Goal: Transaction & Acquisition: Purchase product/service

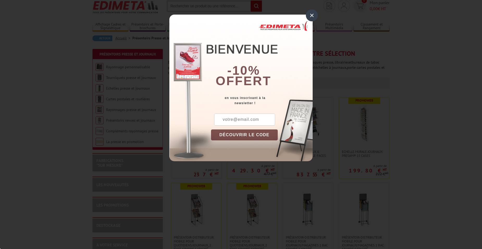
scroll to position [26, 0]
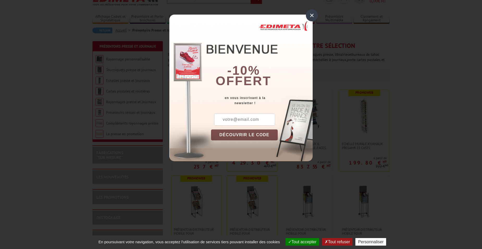
click at [310, 14] on div "×" at bounding box center [312, 15] width 12 height 12
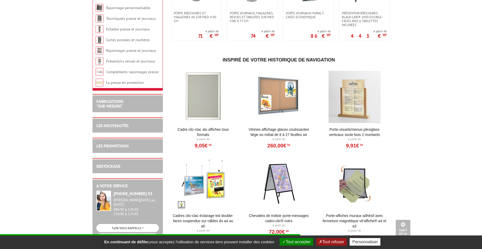
scroll to position [313, 0]
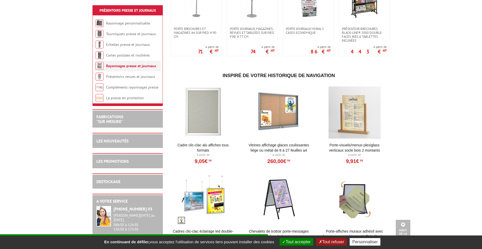
click at [100, 65] on img at bounding box center [100, 66] width 8 height 8
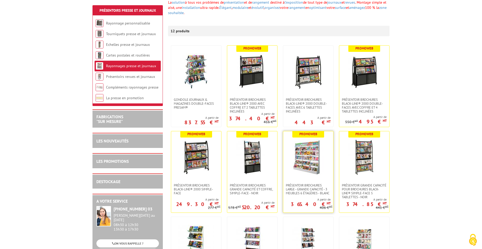
click at [322, 169] on img at bounding box center [308, 157] width 36 height 36
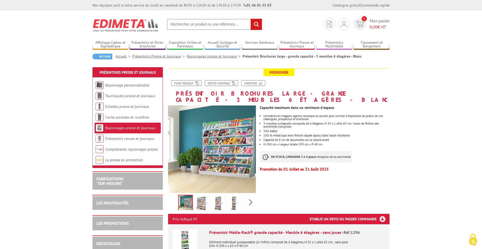
click at [226, 154] on img at bounding box center [212, 150] width 88 height 88
click at [204, 197] on img at bounding box center [201, 204] width 13 height 16
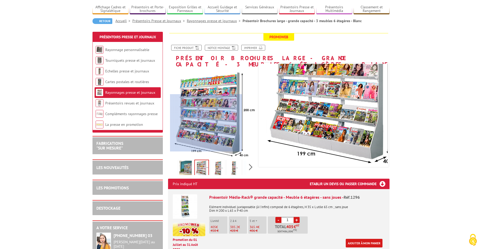
scroll to position [26, 0]
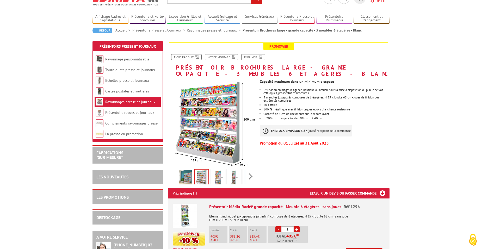
click at [220, 174] on img at bounding box center [218, 178] width 13 height 16
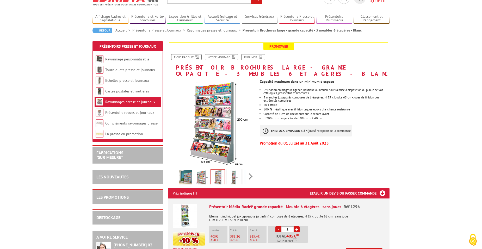
click at [237, 171] on img at bounding box center [234, 178] width 13 height 16
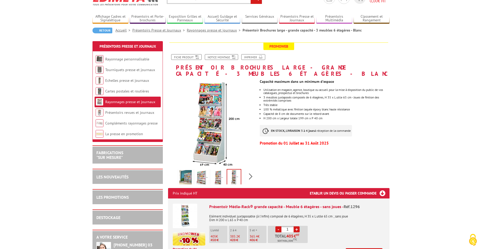
click at [182, 172] on img at bounding box center [185, 178] width 13 height 16
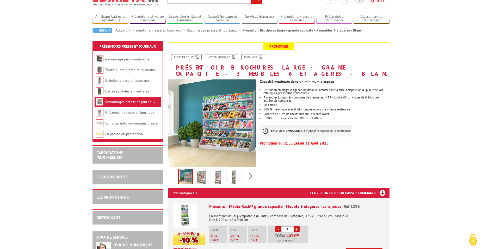
click at [199, 170] on img at bounding box center [201, 178] width 13 height 16
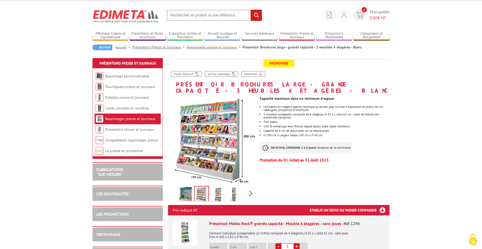
scroll to position [0, 0]
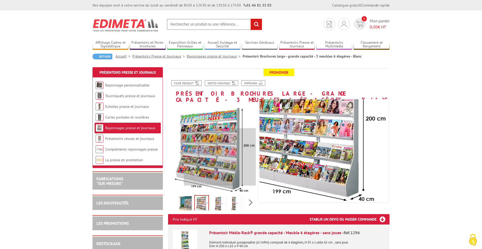
click at [225, 157] on div at bounding box center [220, 156] width 72 height 57
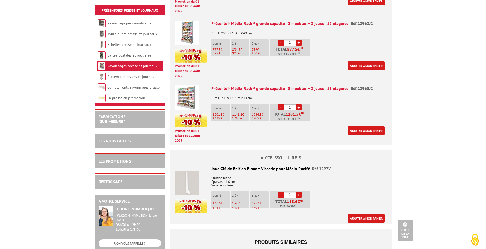
scroll to position [313, 0]
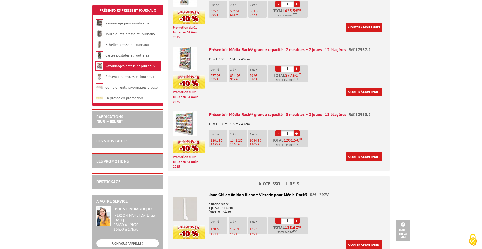
drag, startPoint x: 318, startPoint y: 141, endPoint x: 459, endPoint y: 141, distance: 140.5
click at [461, 140] on body "Nos équipes sont à votre service du lundi au vendredi de 8h30 à 12h30 et de 13h…" at bounding box center [241, 102] width 482 height 831
click at [356, 152] on link "Ajouter à mon panier" at bounding box center [364, 156] width 37 height 9
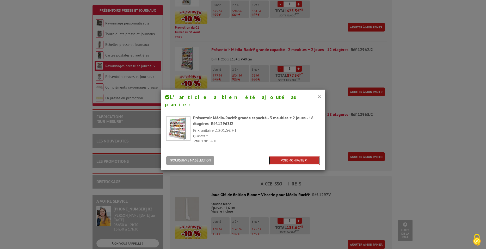
click at [296, 156] on link "VOIR MON PANIER" at bounding box center [294, 160] width 51 height 9
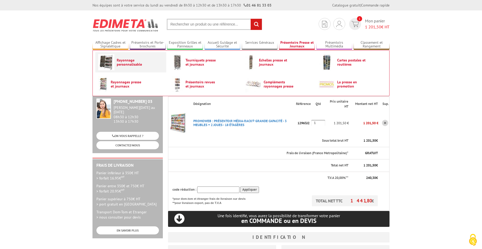
click at [144, 67] on link "Rayonnage personnalisable" at bounding box center [130, 62] width 65 height 16
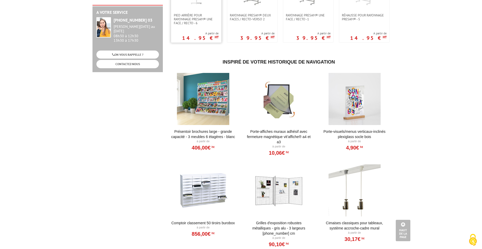
scroll to position [261, 0]
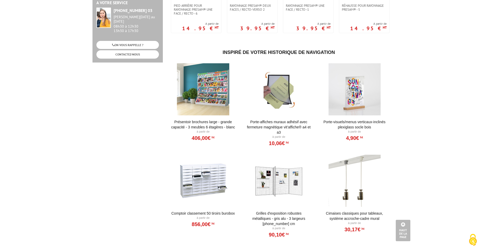
click at [206, 94] on div at bounding box center [203, 89] width 64 height 52
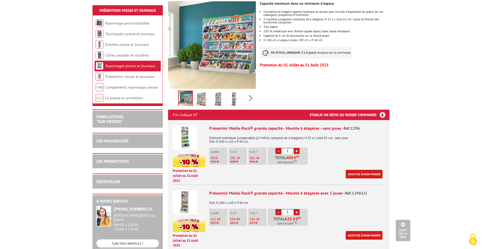
scroll to position [78, 0]
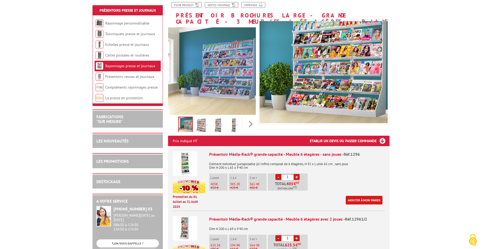
click at [235, 68] on div at bounding box center [220, 68] width 72 height 57
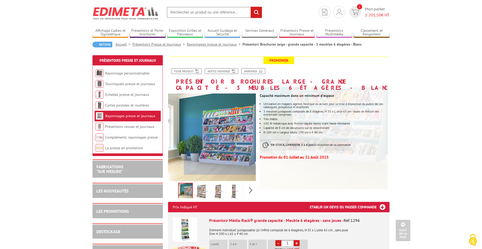
scroll to position [0, 0]
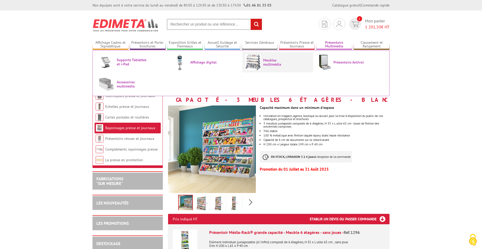
click at [268, 66] on span "Meubles multimédia" at bounding box center [278, 62] width 31 height 8
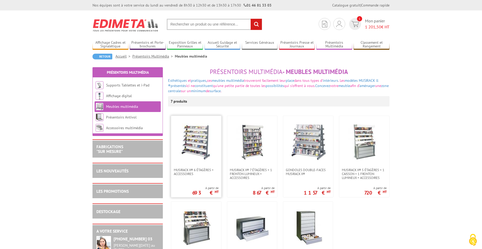
click at [198, 158] on img at bounding box center [196, 142] width 36 height 36
